Goal: Transaction & Acquisition: Download file/media

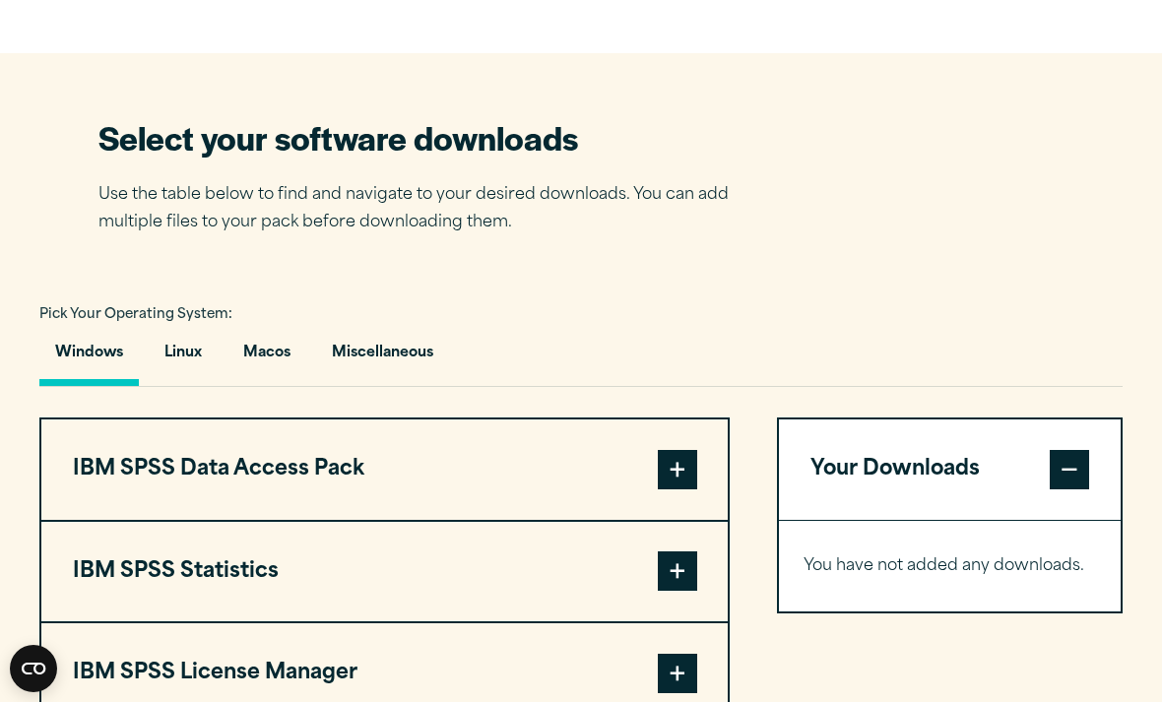
click at [263, 386] on button "Macos" at bounding box center [267, 358] width 79 height 56
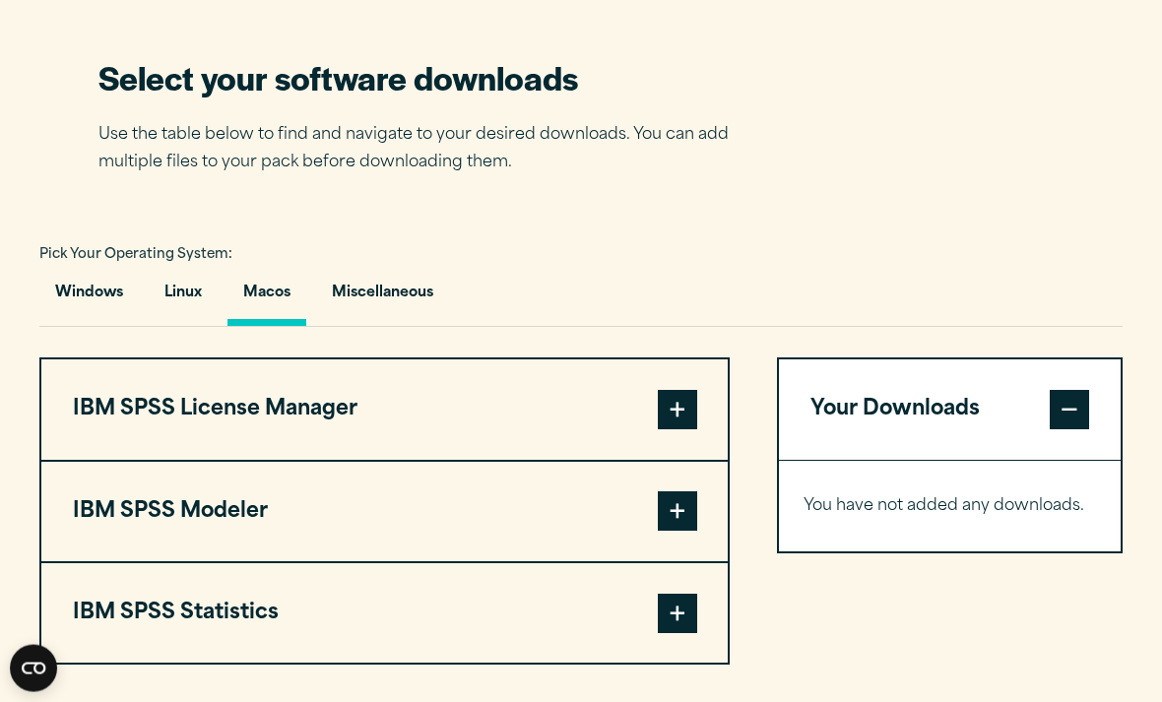
scroll to position [1222, 0]
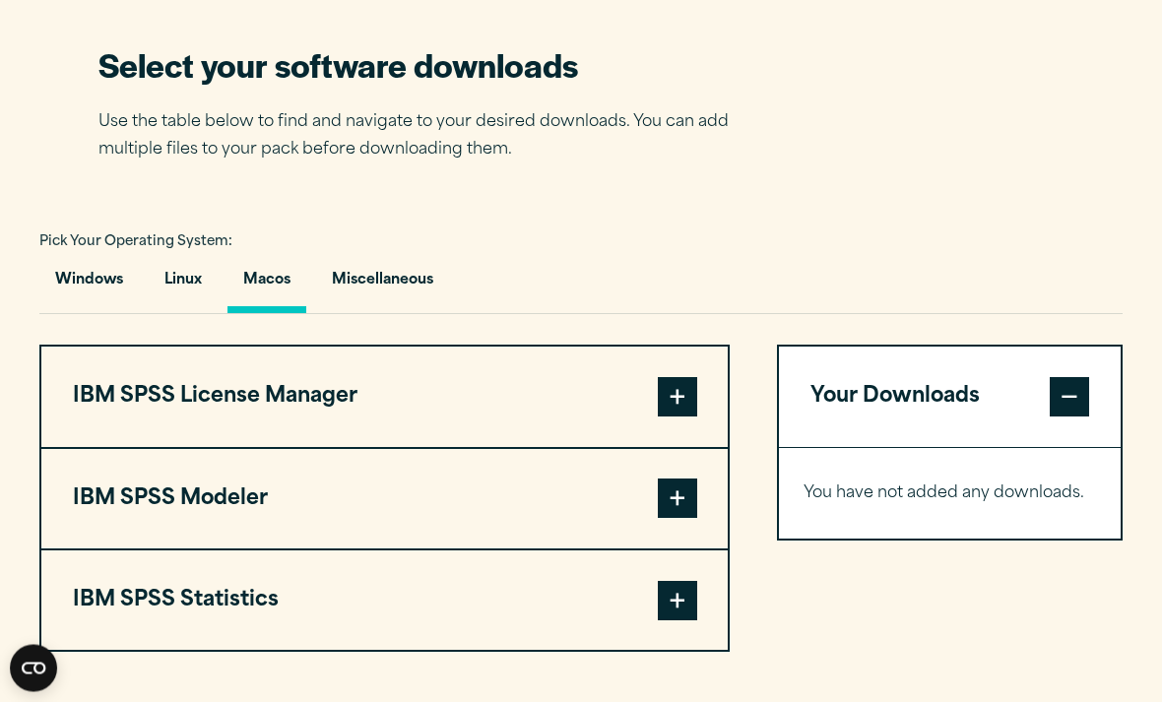
click at [99, 314] on button "Windows" at bounding box center [88, 286] width 99 height 56
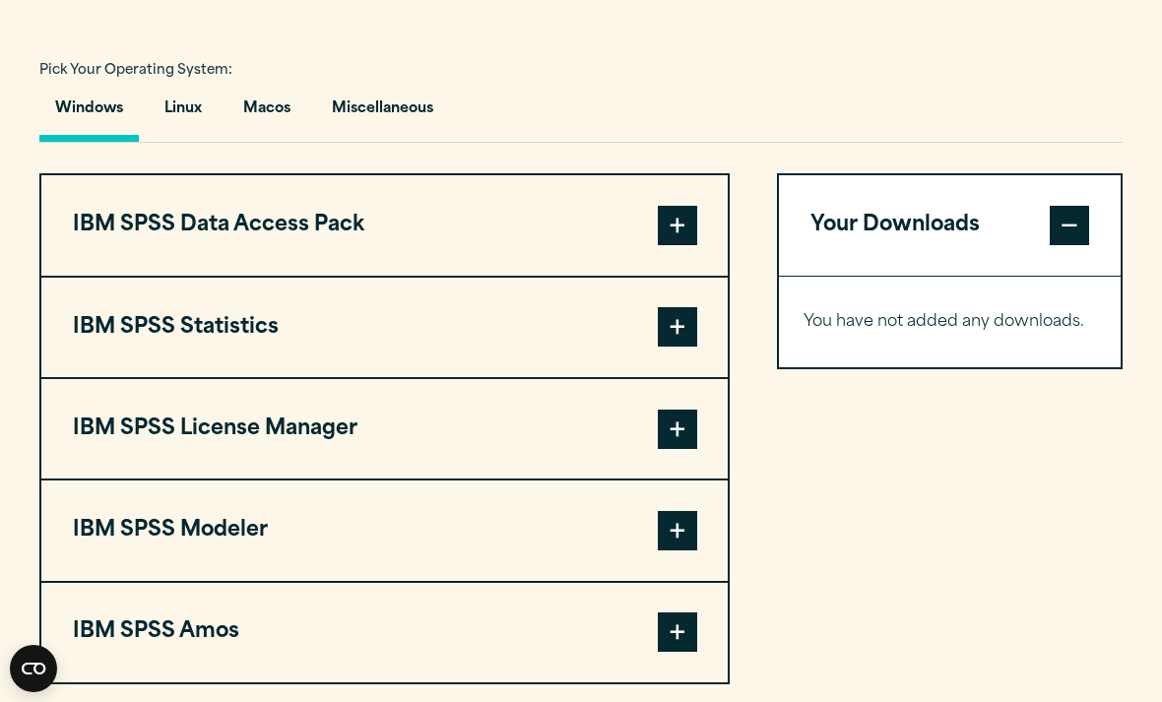
scroll to position [1395, 0]
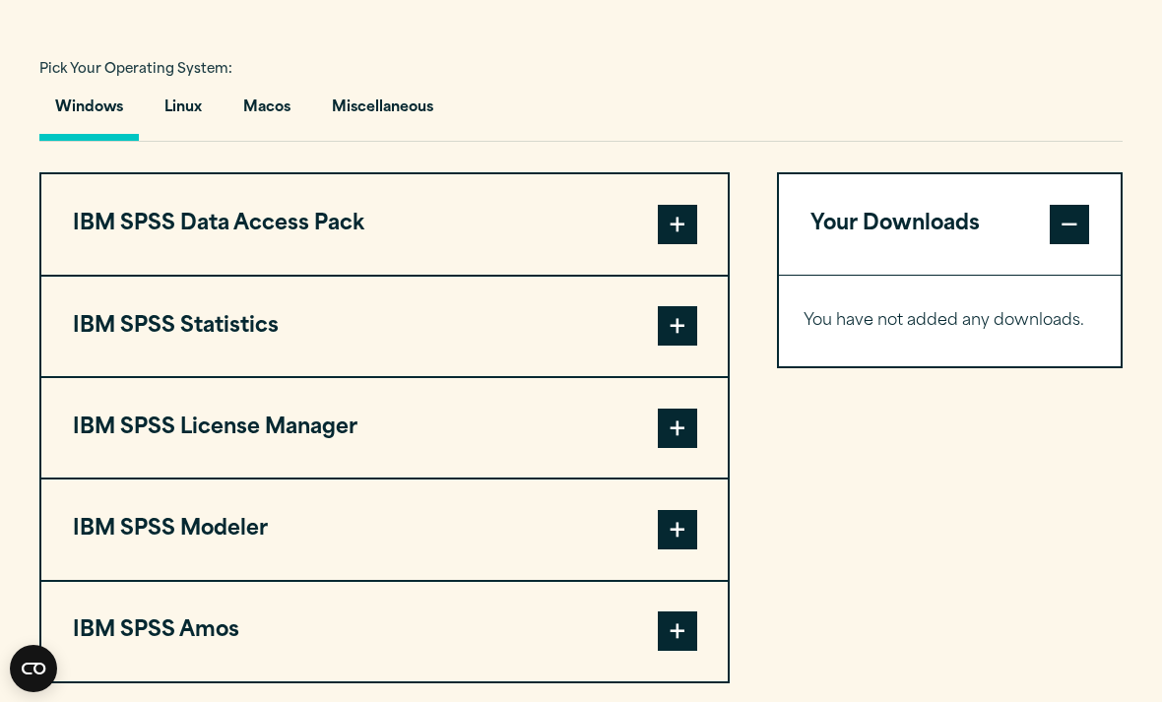
click at [245, 141] on button "Macos" at bounding box center [267, 113] width 79 height 56
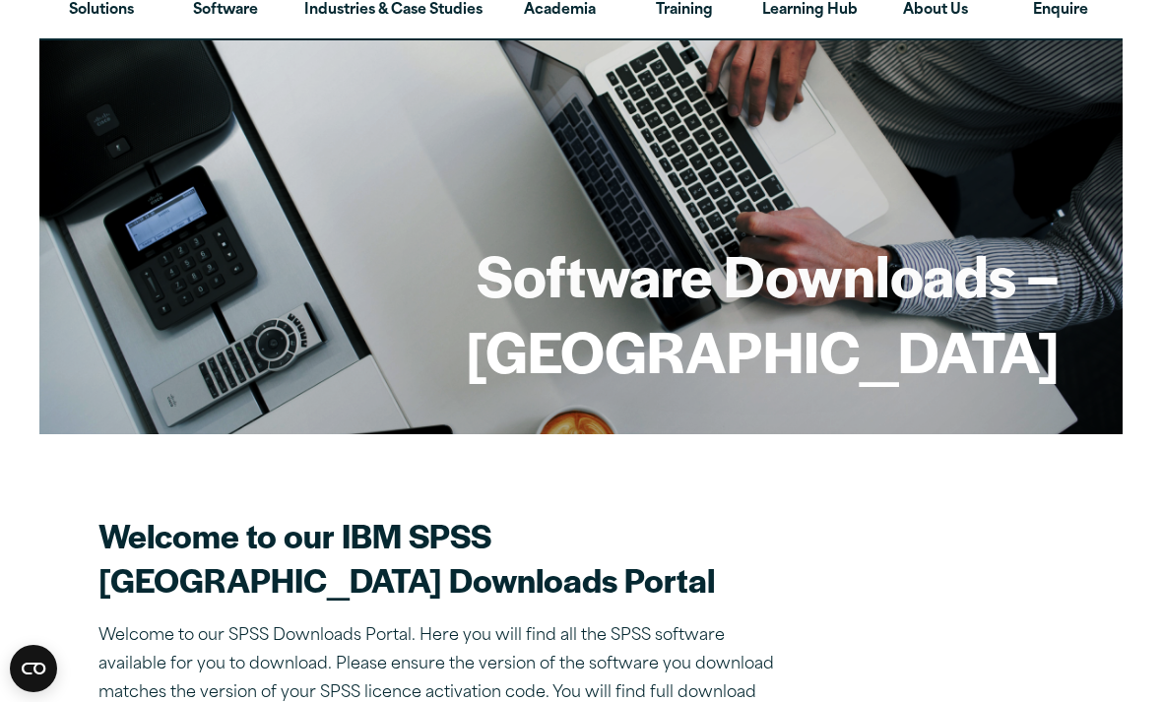
scroll to position [107, 0]
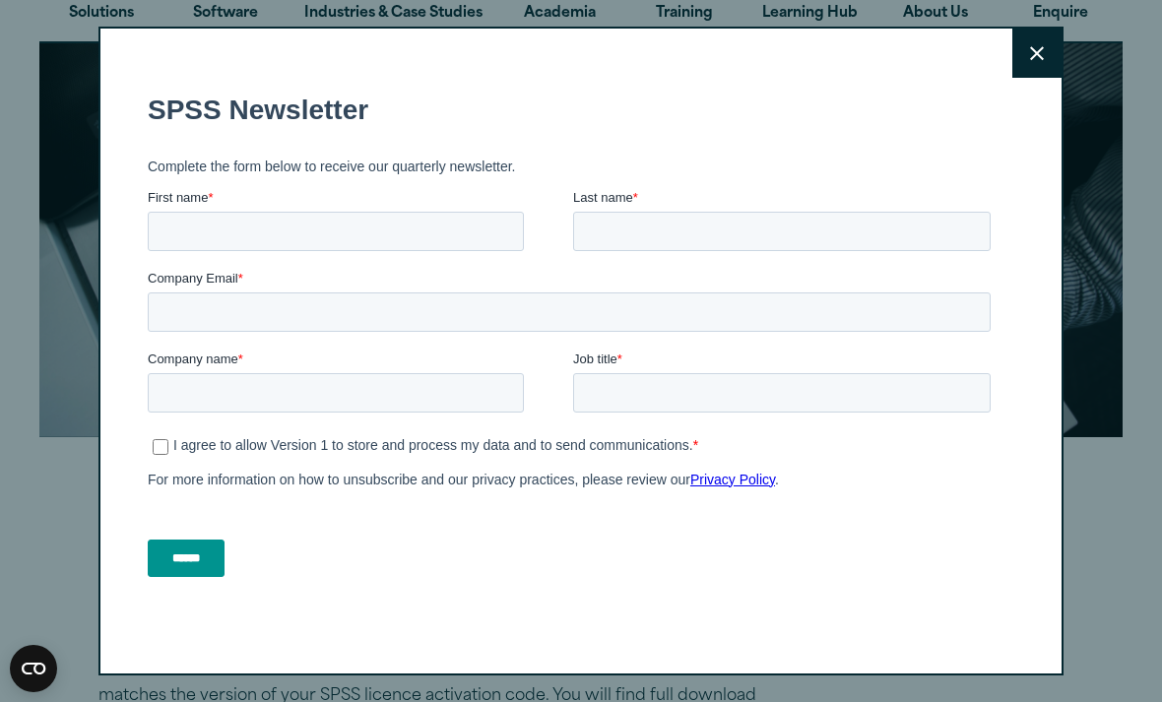
click at [1061, 71] on button "Close" at bounding box center [1037, 53] width 49 height 49
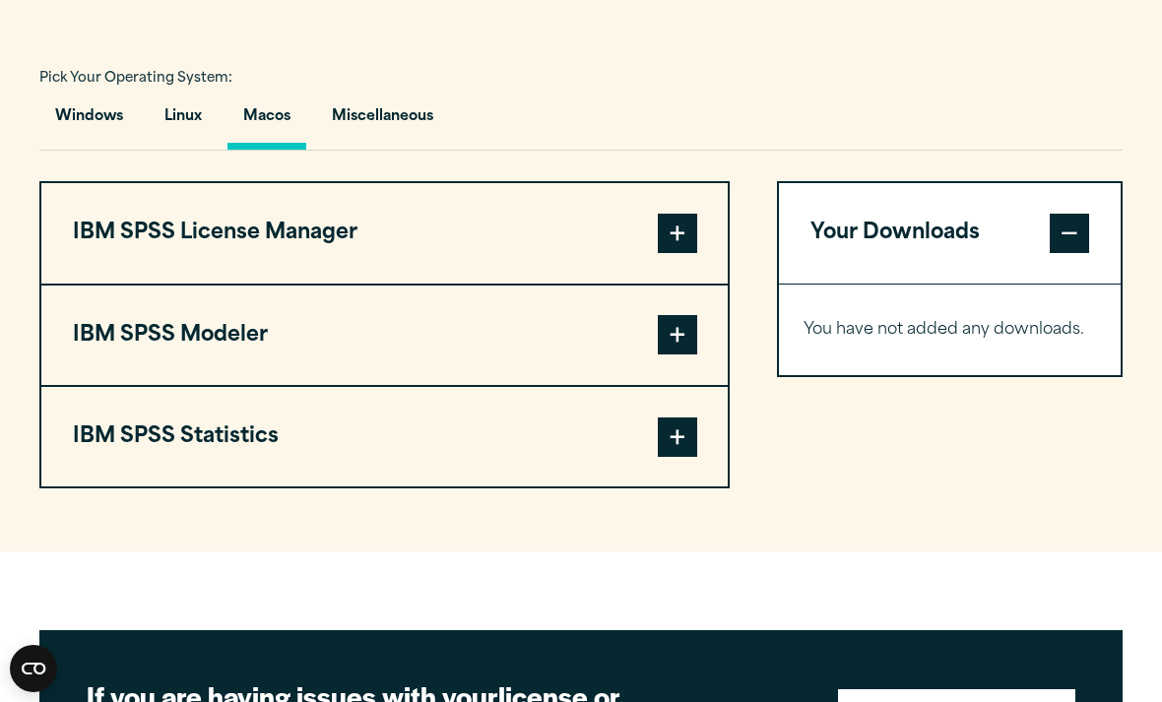
scroll to position [1385, 0]
click at [689, 458] on span at bounding box center [677, 438] width 39 height 39
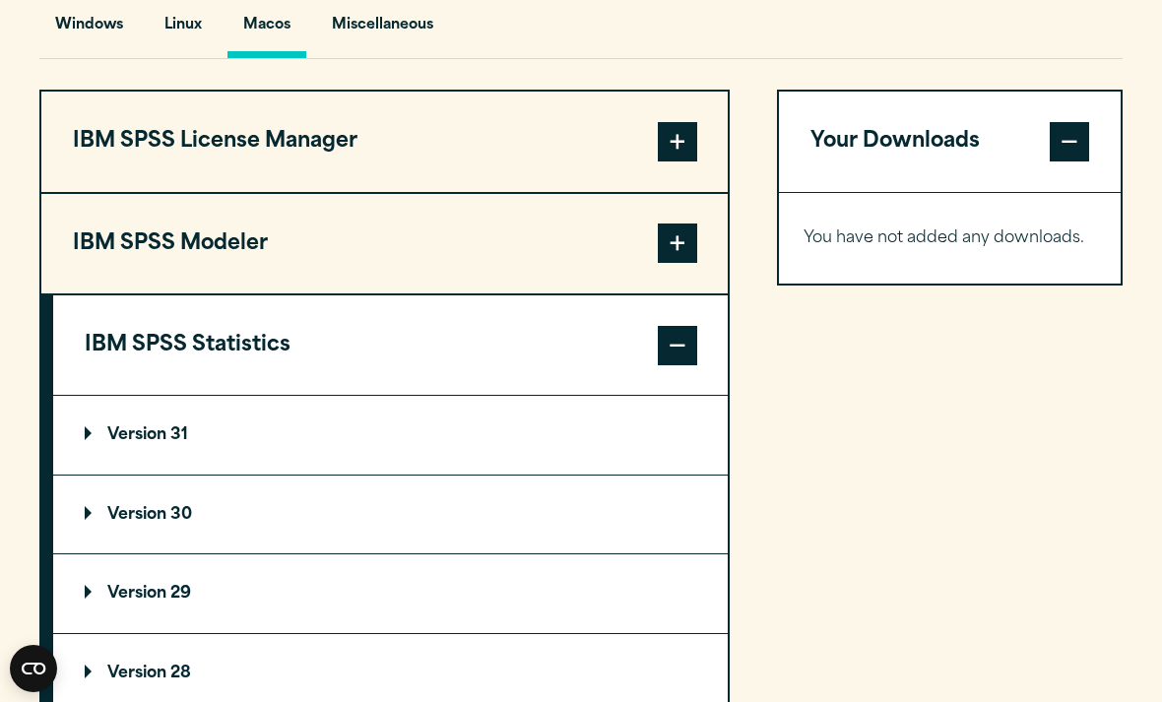
scroll to position [1482, 0]
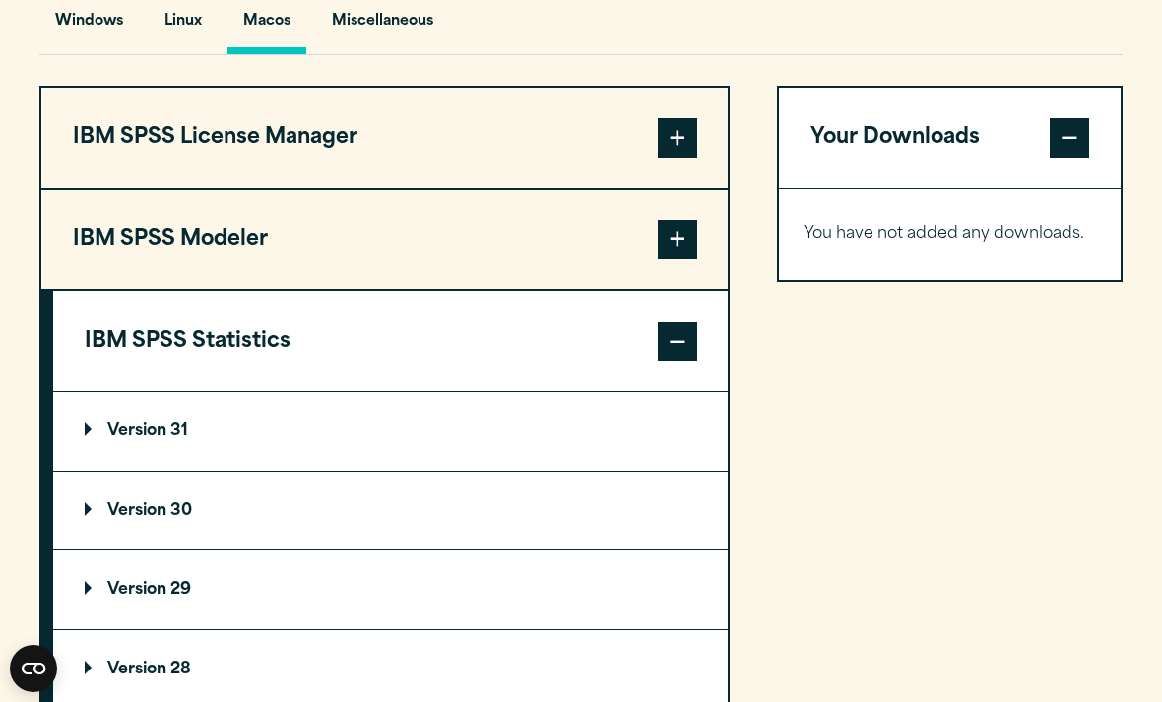
click at [191, 519] on p "Version 30" at bounding box center [138, 511] width 107 height 16
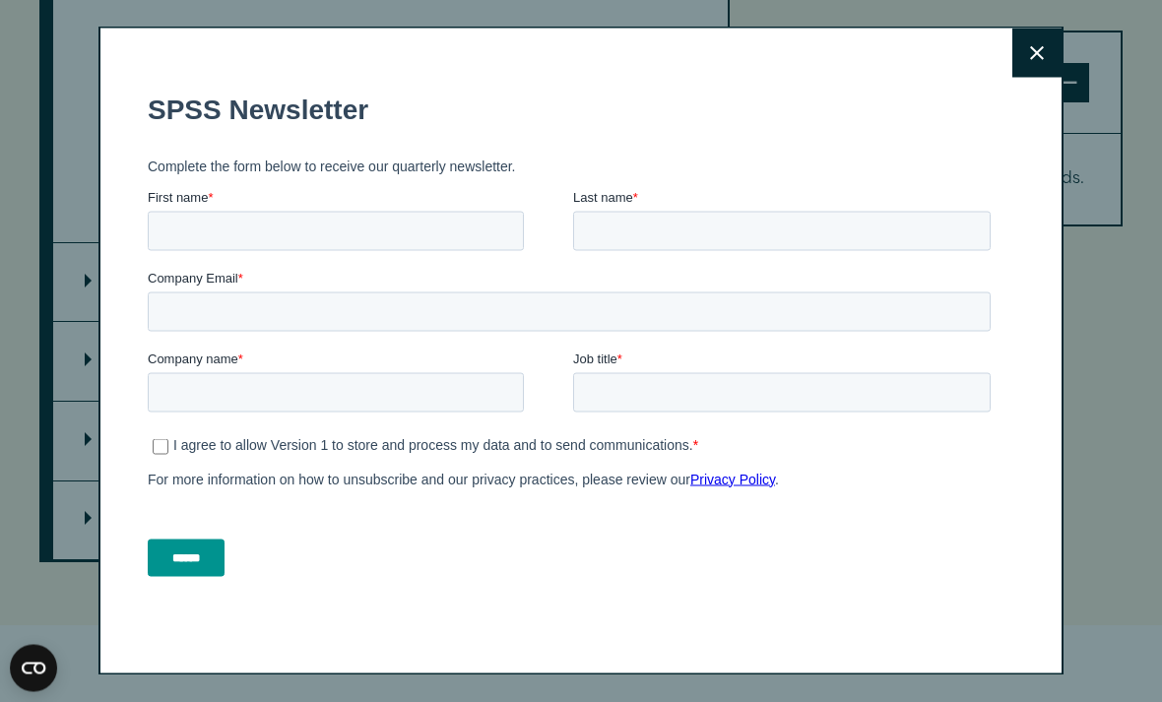
scroll to position [1997, 0]
click at [1038, 61] on icon at bounding box center [1037, 53] width 14 height 15
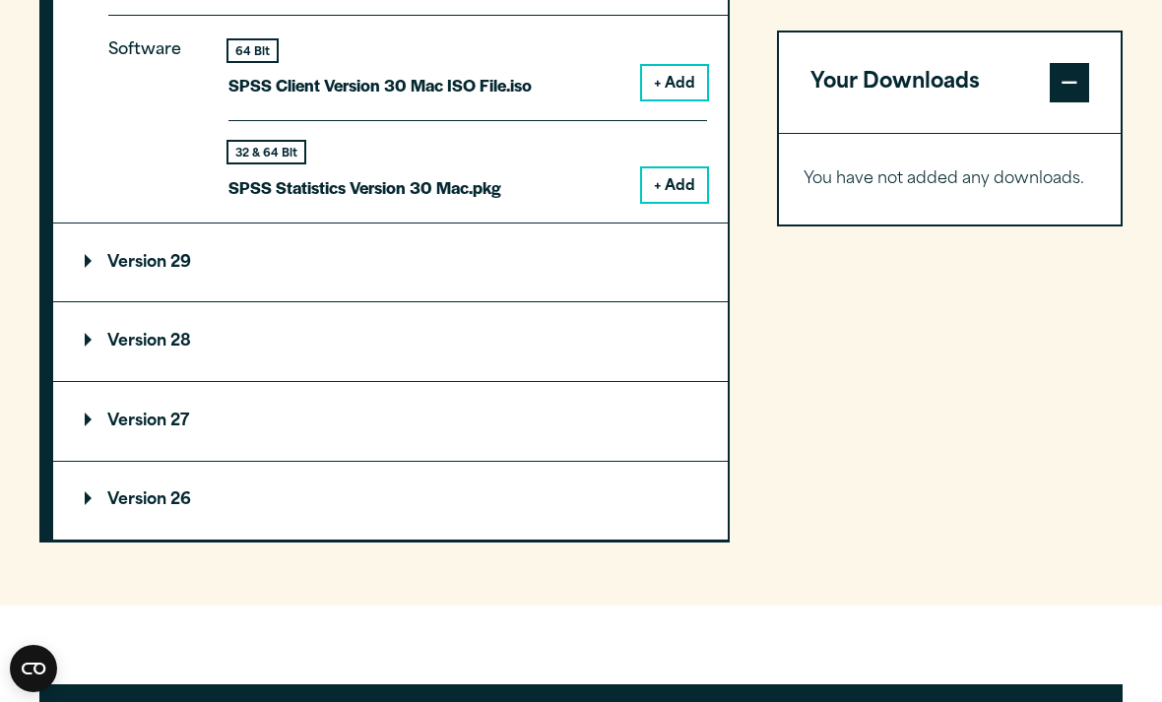
scroll to position [2014, 0]
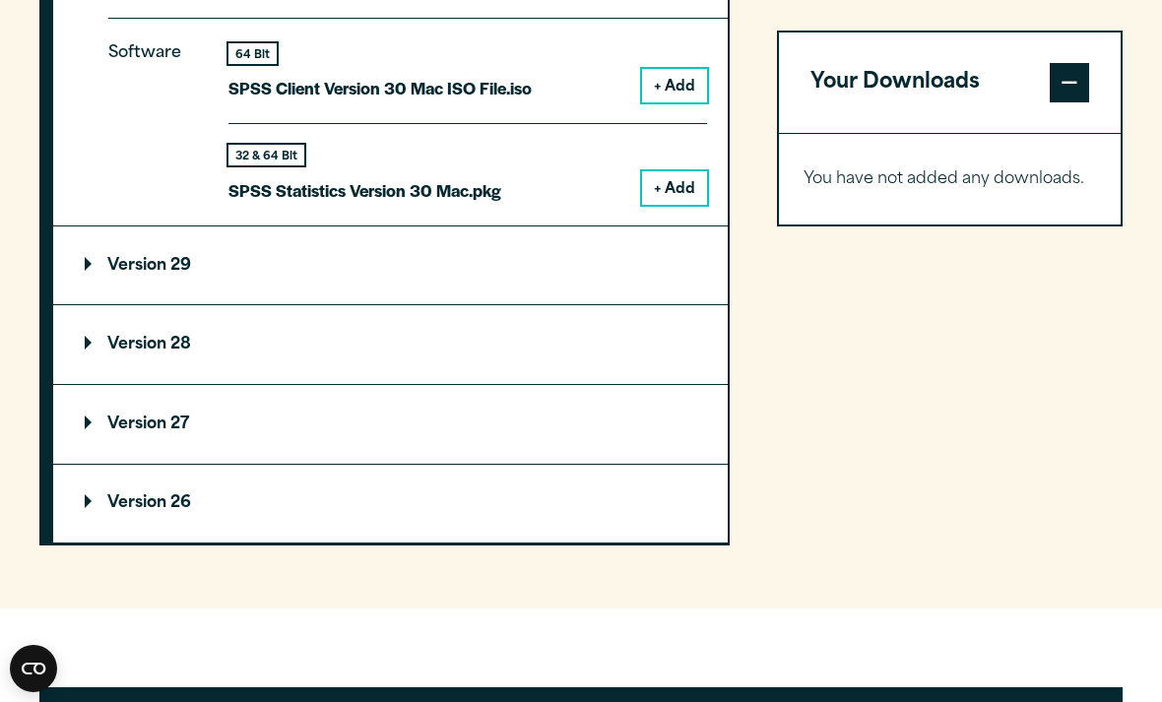
click at [653, 205] on button "+ Add" at bounding box center [674, 187] width 65 height 33
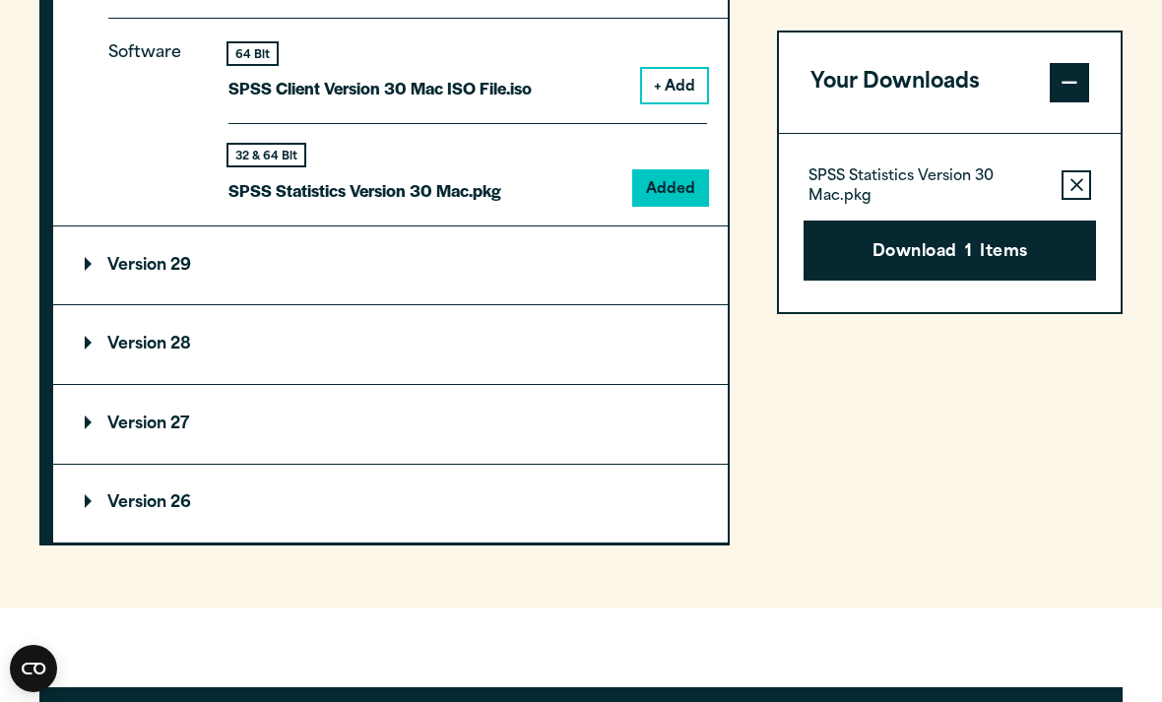
click at [864, 258] on button "Download 1 Items" at bounding box center [951, 251] width 294 height 61
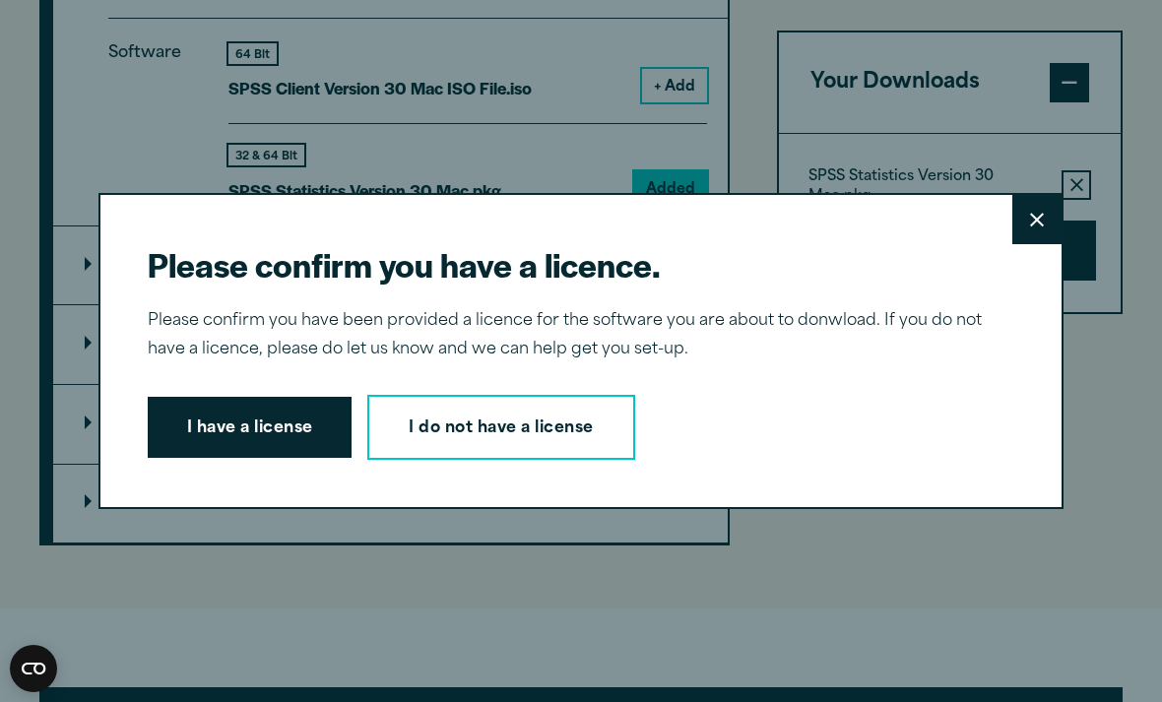
click at [173, 458] on button "I have a license" at bounding box center [250, 427] width 205 height 61
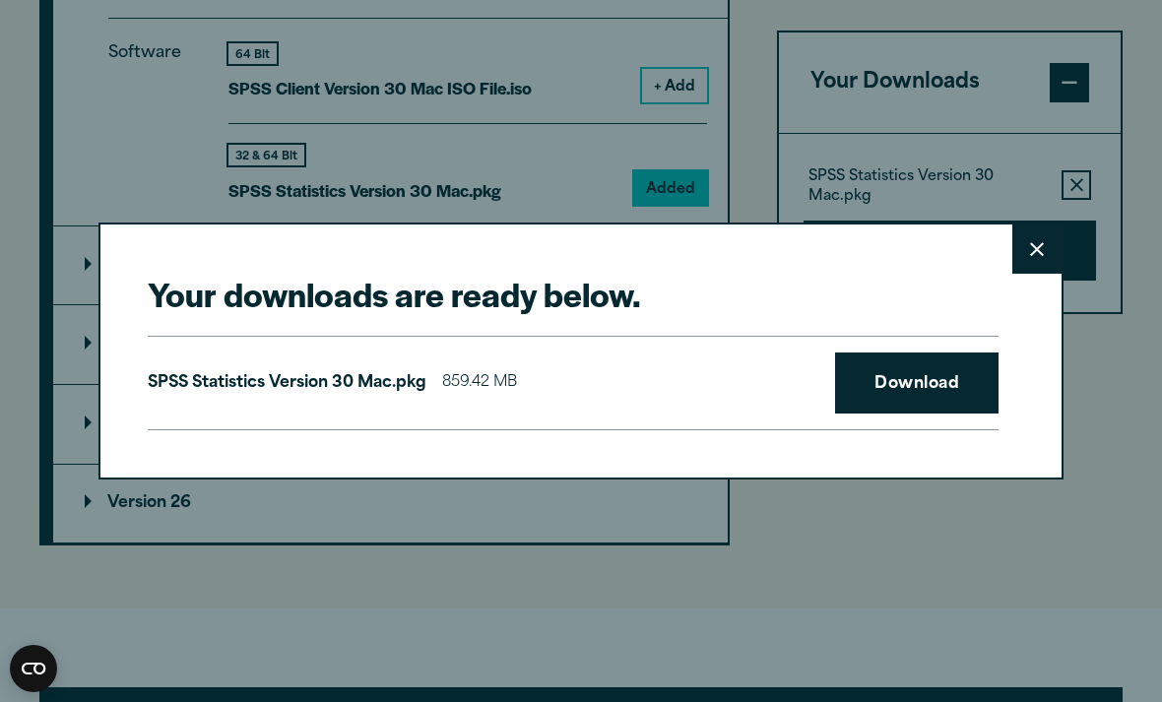
click at [875, 403] on link "Download" at bounding box center [917, 383] width 164 height 61
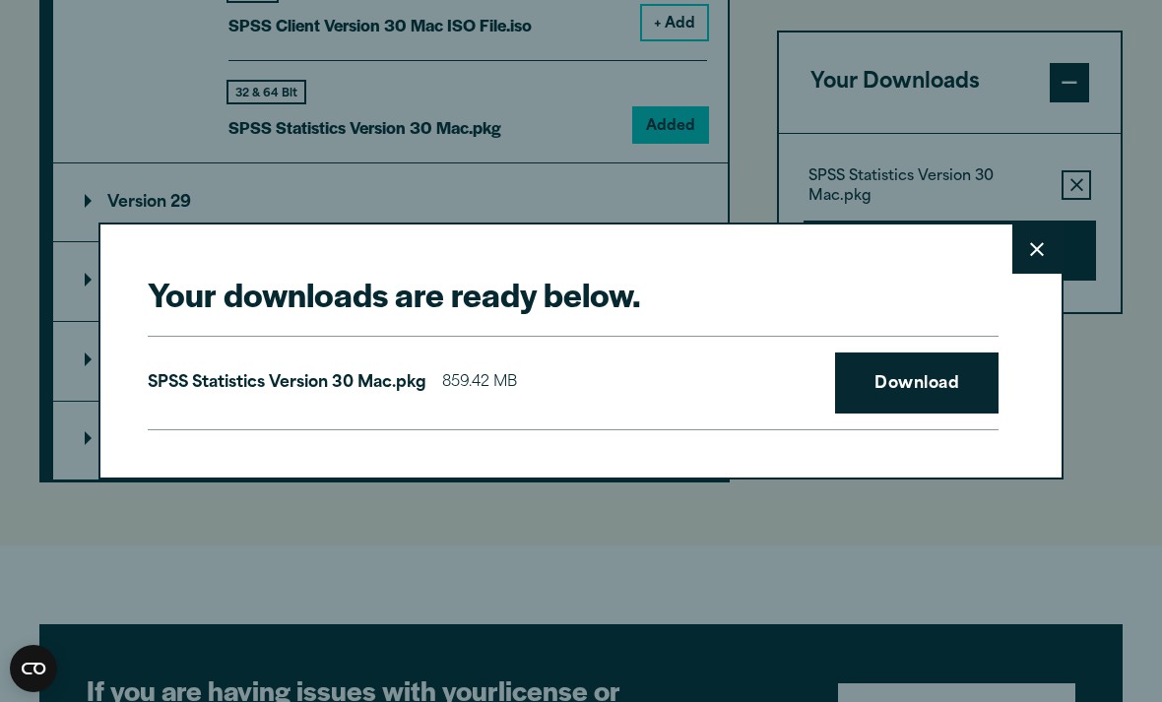
click at [1030, 251] on icon at bounding box center [1037, 249] width 14 height 15
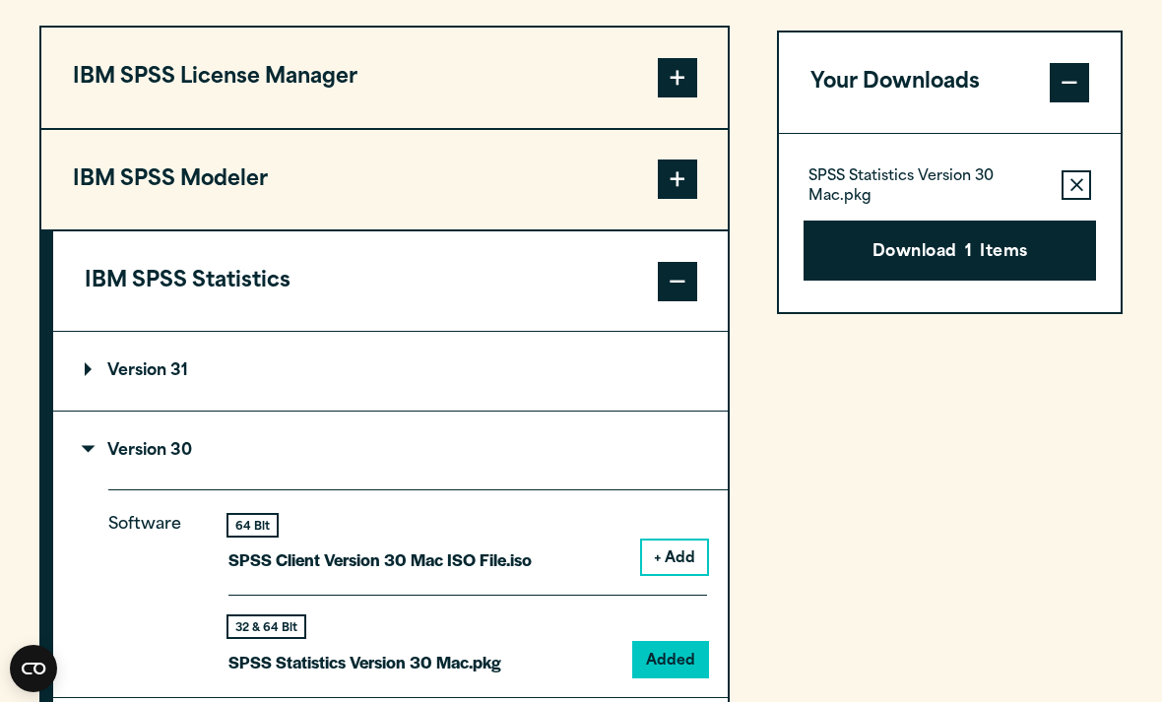
scroll to position [1541, 0]
